Goal: Communication & Community: Connect with others

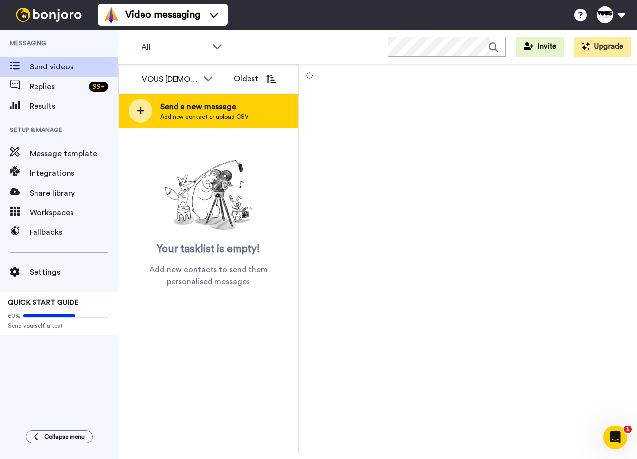
click at [168, 110] on span "Send a new message" at bounding box center [204, 107] width 88 height 12
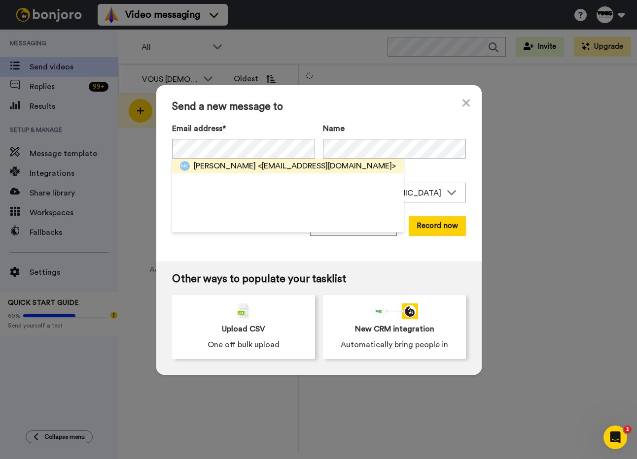
click at [282, 170] on span "<[EMAIL_ADDRESS][DOMAIN_NAME]>" at bounding box center [327, 166] width 138 height 12
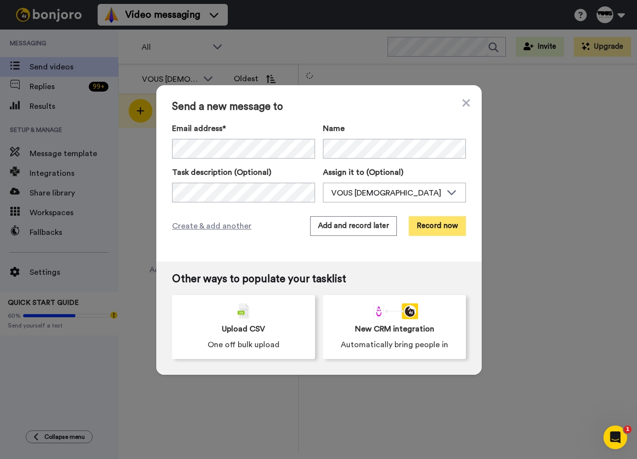
click at [439, 227] on button "Record now" at bounding box center [437, 226] width 57 height 20
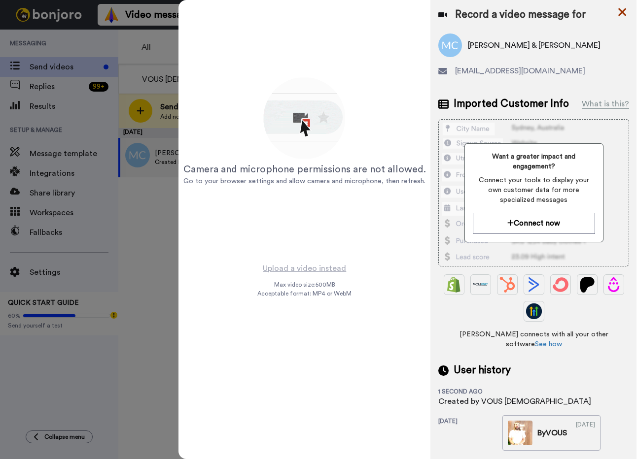
click at [626, 11] on icon at bounding box center [622, 12] width 10 height 12
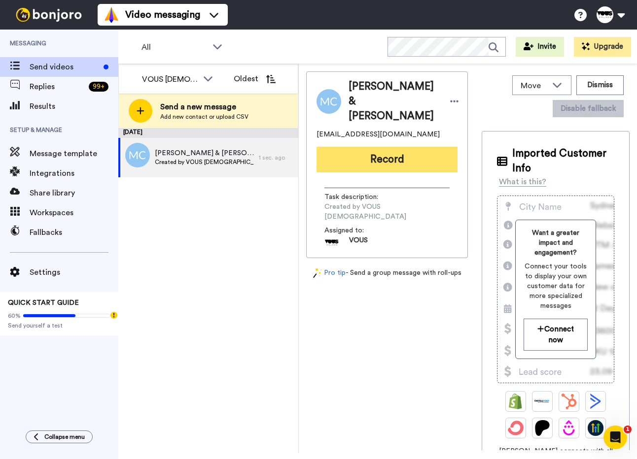
click at [373, 147] on button "Record" at bounding box center [387, 160] width 141 height 26
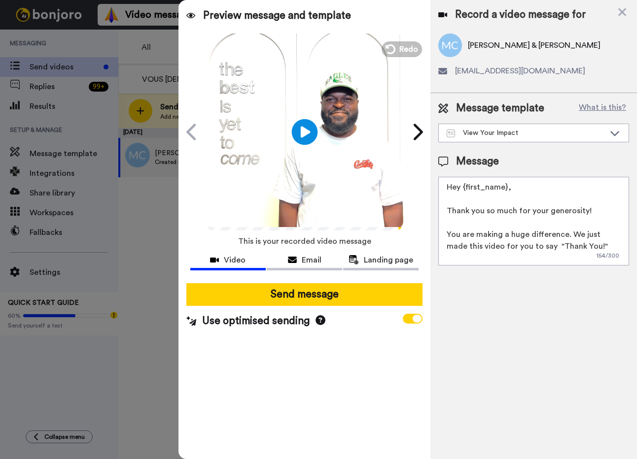
click at [305, 132] on icon "Play/Pause" at bounding box center [304, 131] width 26 height 47
click at [305, 132] on icon at bounding box center [304, 132] width 26 height 26
click at [402, 53] on span "Redo" at bounding box center [409, 48] width 21 height 13
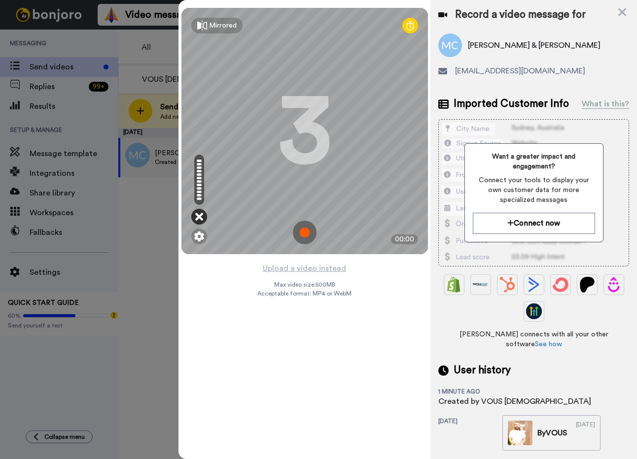
click at [200, 215] on icon at bounding box center [199, 217] width 8 height 10
click at [200, 217] on icon at bounding box center [199, 217] width 8 height 10
click at [198, 237] on img at bounding box center [199, 237] width 10 height 10
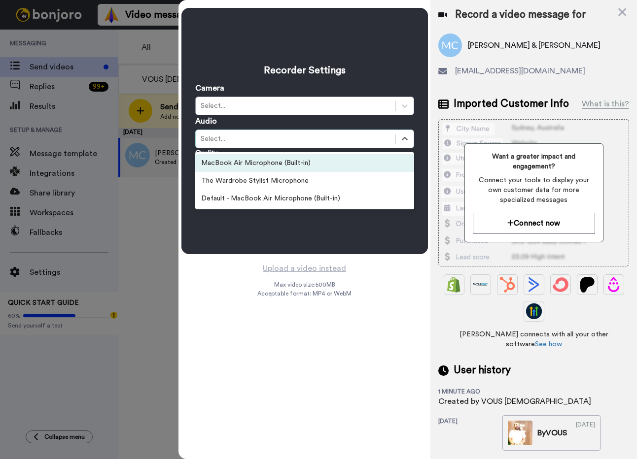
click at [246, 138] on div "Select..." at bounding box center [296, 139] width 190 height 10
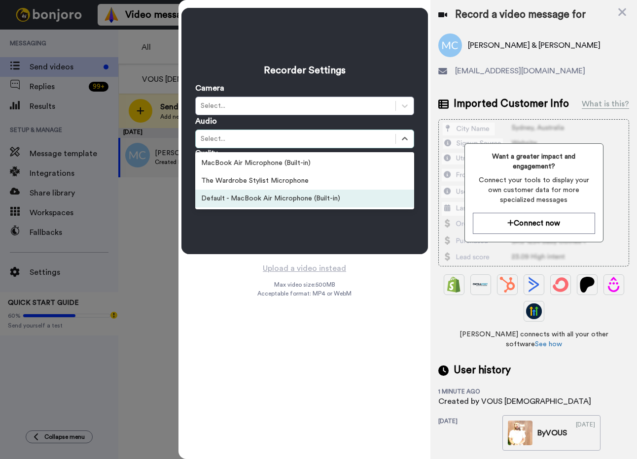
click at [247, 194] on div "Default - MacBook Air Microphone (Built-in)" at bounding box center [304, 199] width 219 height 18
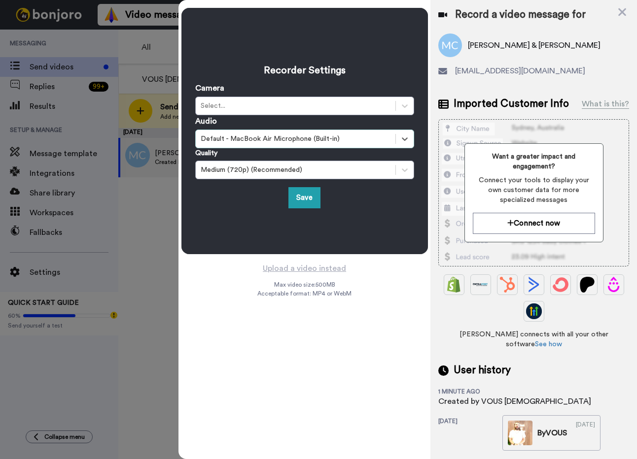
click at [314, 185] on div "Recorder Settings Camera Select... Audio option Default - MacBook Air Microphon…" at bounding box center [304, 131] width 219 height 155
click at [308, 197] on button "Save" at bounding box center [304, 197] width 32 height 21
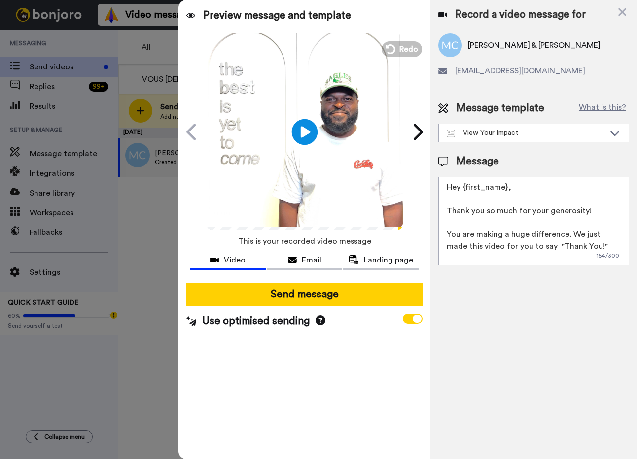
click at [312, 136] on icon at bounding box center [304, 132] width 26 height 26
click at [404, 54] on span "Redo" at bounding box center [409, 48] width 21 height 13
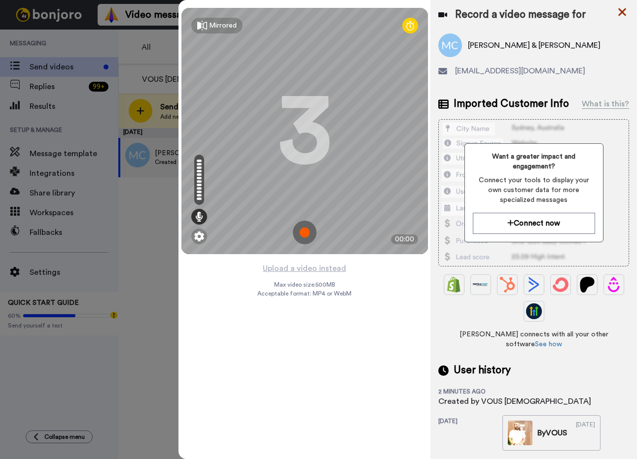
click at [621, 13] on icon at bounding box center [622, 12] width 8 height 8
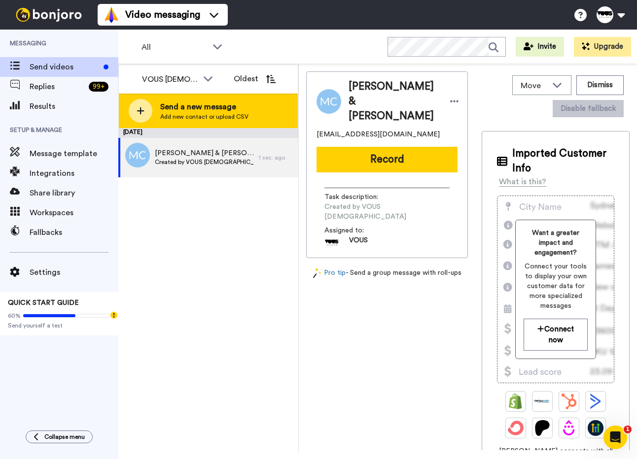
click at [186, 106] on span "Send a new message" at bounding box center [204, 107] width 88 height 12
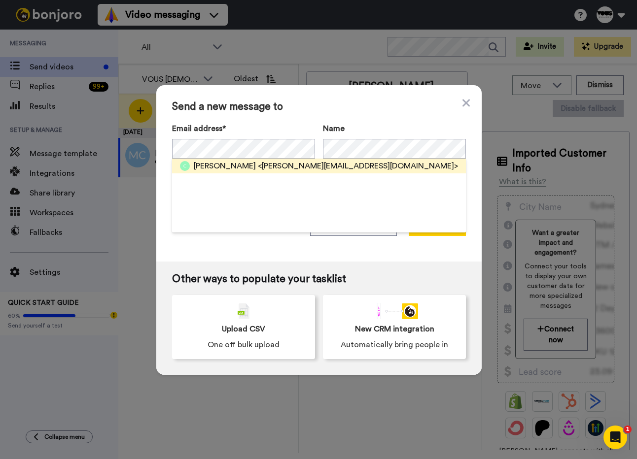
click at [260, 162] on span "<[PERSON_NAME][EMAIL_ADDRESS][DOMAIN_NAME]>" at bounding box center [358, 166] width 200 height 12
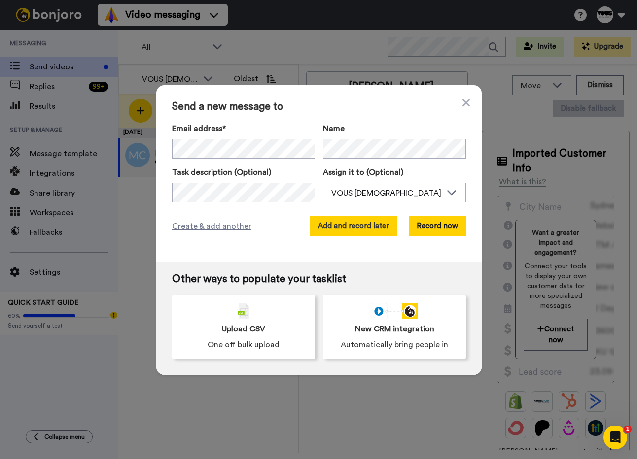
click at [373, 228] on button "Add and record later" at bounding box center [353, 226] width 87 height 20
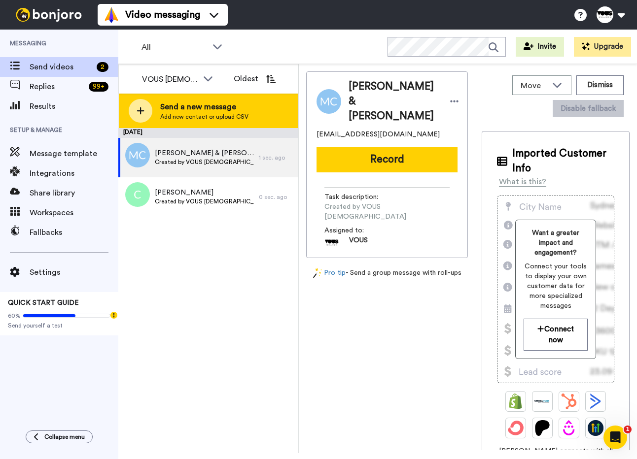
click at [208, 118] on span "Add new contact or upload CSV" at bounding box center [204, 117] width 88 height 8
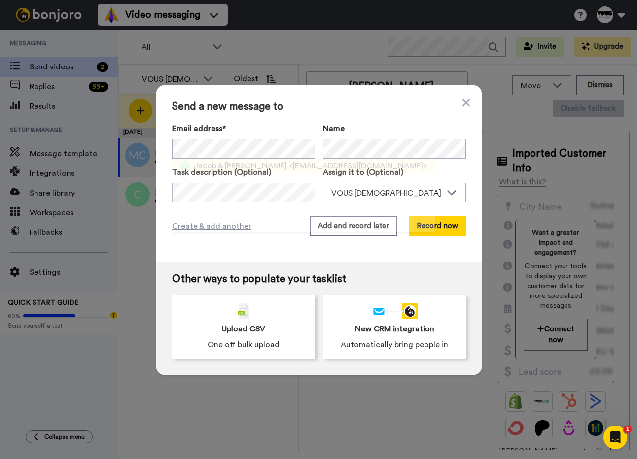
click at [296, 171] on span "<[EMAIL_ADDRESS][DOMAIN_NAME]>" at bounding box center [358, 166] width 138 height 12
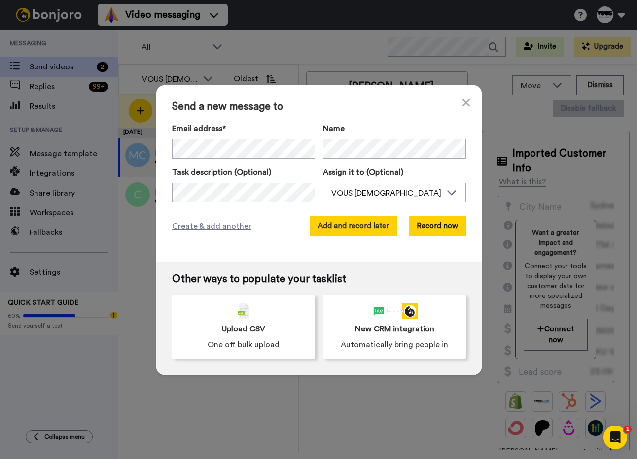
click at [377, 219] on button "Add and record later" at bounding box center [353, 226] width 87 height 20
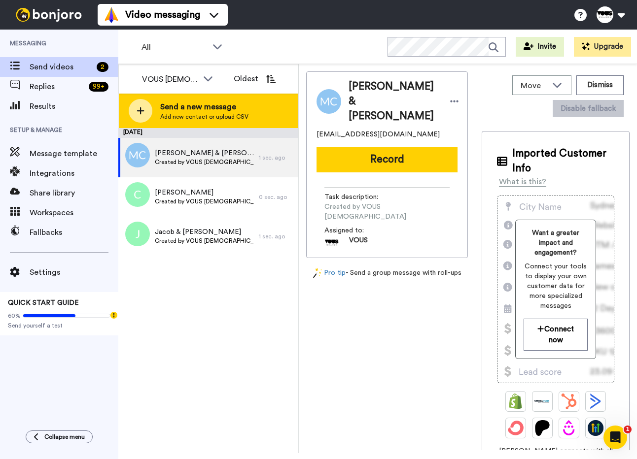
click at [224, 110] on span "Send a new message" at bounding box center [204, 107] width 88 height 12
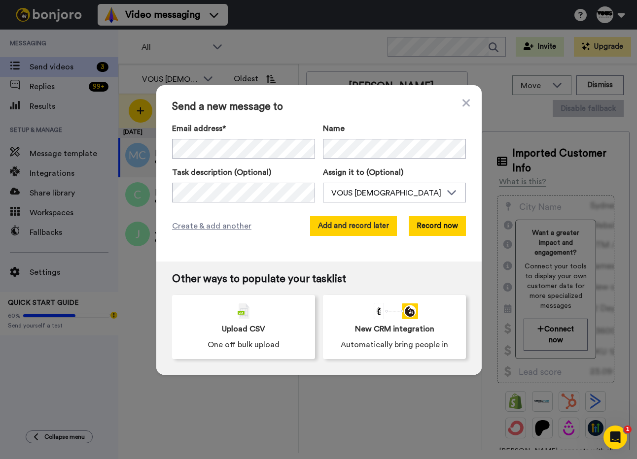
click at [383, 229] on button "Add and record later" at bounding box center [353, 226] width 87 height 20
